Goal: Use online tool/utility: Utilize a website feature to perform a specific function

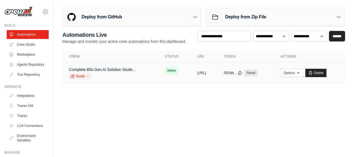
click at [165, 71] on span "Online" at bounding box center [171, 71] width 13 height 8
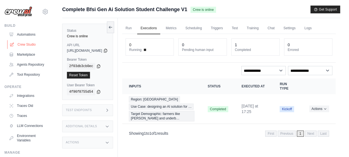
click at [28, 44] on link "Crew Studio" at bounding box center [28, 44] width 42 height 9
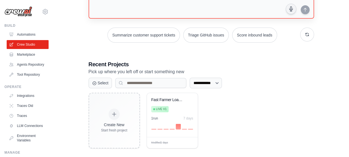
scroll to position [67, 0]
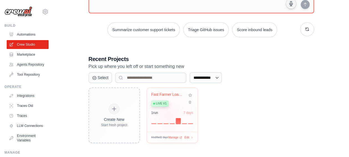
click at [169, 115] on div "1 run 7 days" at bounding box center [173, 116] width 42 height 13
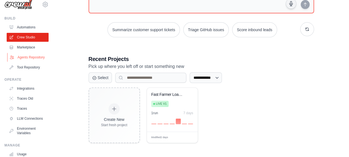
scroll to position [0, 0]
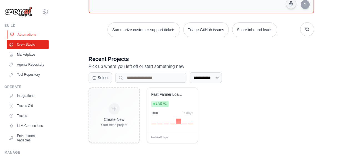
click at [22, 36] on link "Automations" at bounding box center [28, 34] width 42 height 9
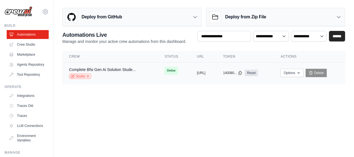
click at [82, 73] on link "Studio" at bounding box center [80, 76] width 22 height 6
click at [197, 70] on button "https://complete-bfsi-genai-solutio" at bounding box center [201, 72] width 9 height 4
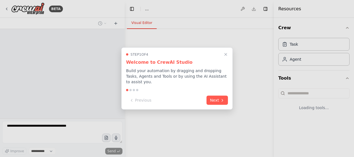
select select "****"
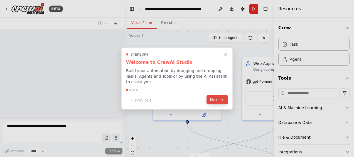
click at [215, 97] on button "Next" at bounding box center [216, 99] width 21 height 9
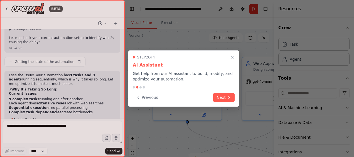
scroll to position [5399, 0]
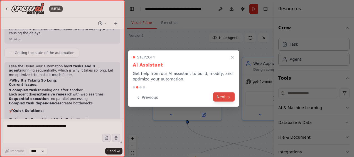
click at [220, 96] on button "Next" at bounding box center [223, 96] width 21 height 9
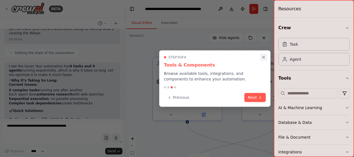
click at [264, 58] on icon "Close walkthrough" at bounding box center [263, 57] width 5 height 5
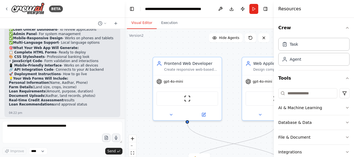
scroll to position [5238, 0]
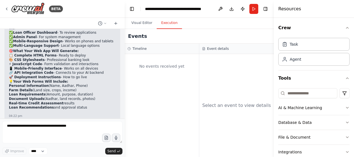
click at [166, 23] on button "Execution" at bounding box center [169, 23] width 25 height 12
